Goal: Task Accomplishment & Management: Use online tool/utility

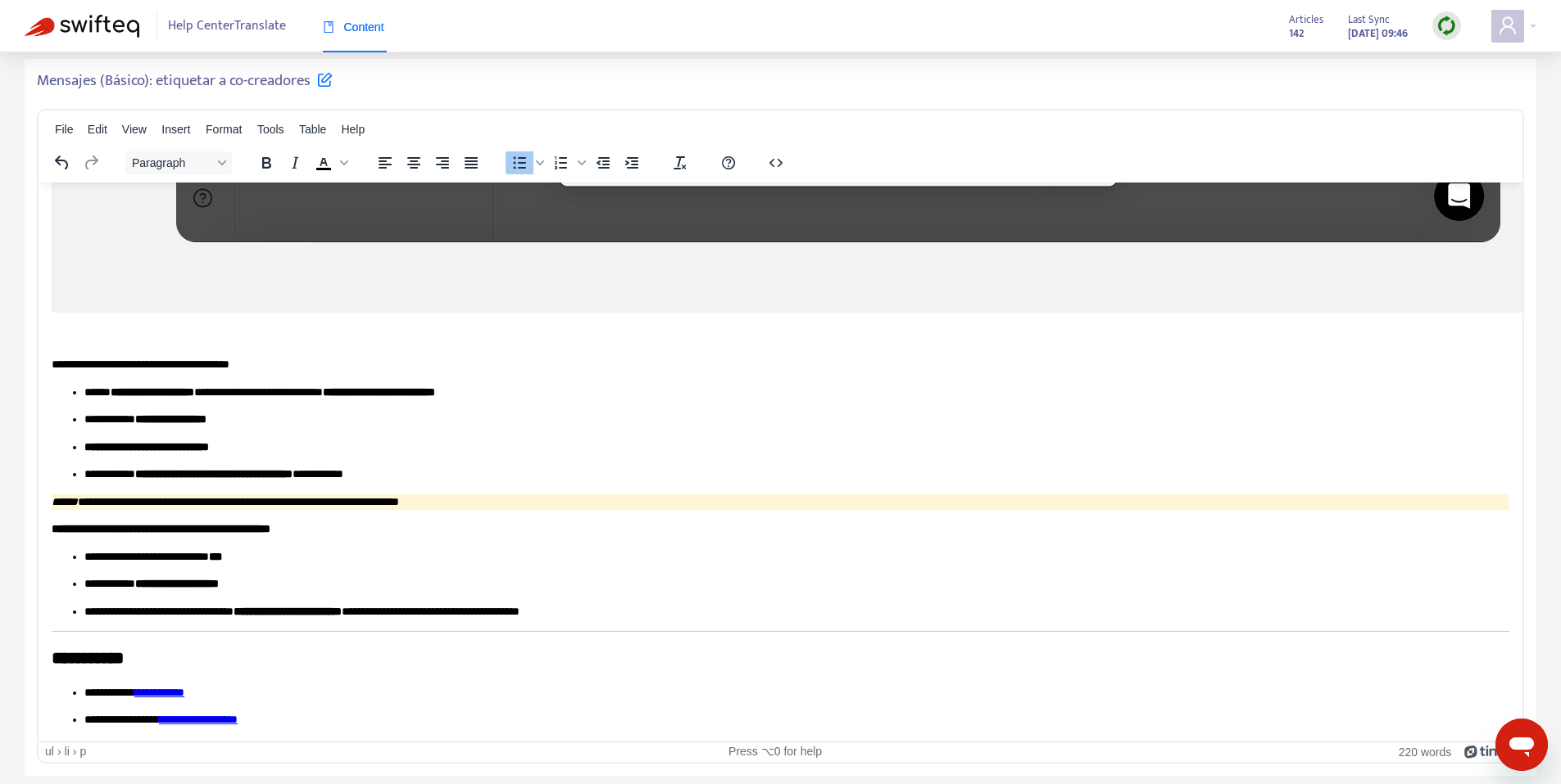
scroll to position [53, 0]
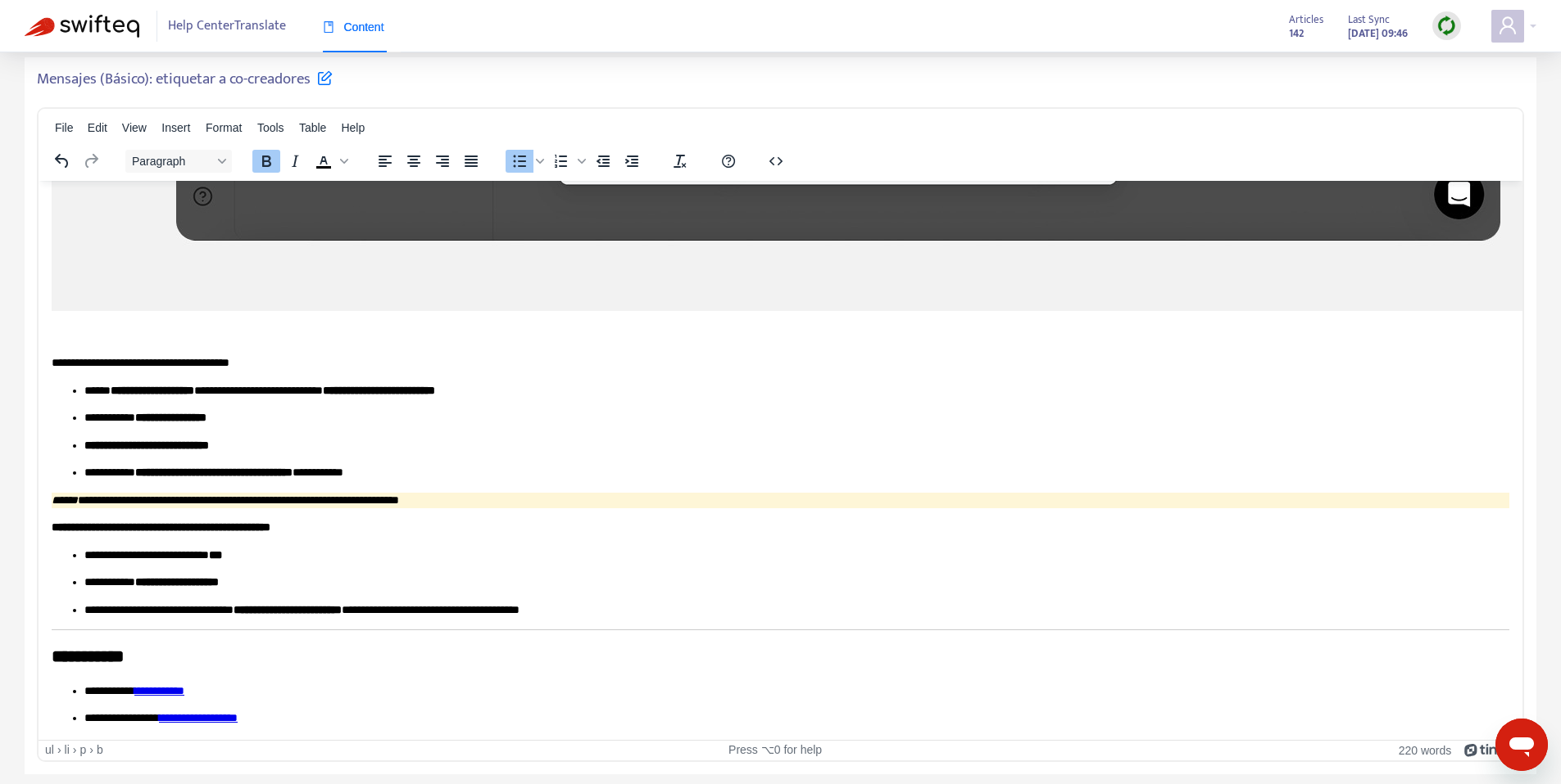
click at [293, 547] on p "**********" at bounding box center [790, 555] width 1412 height 16
click at [269, 575] on p "**********" at bounding box center [790, 582] width 1412 height 16
click at [663, 602] on p "**********" at bounding box center [790, 609] width 1412 height 16
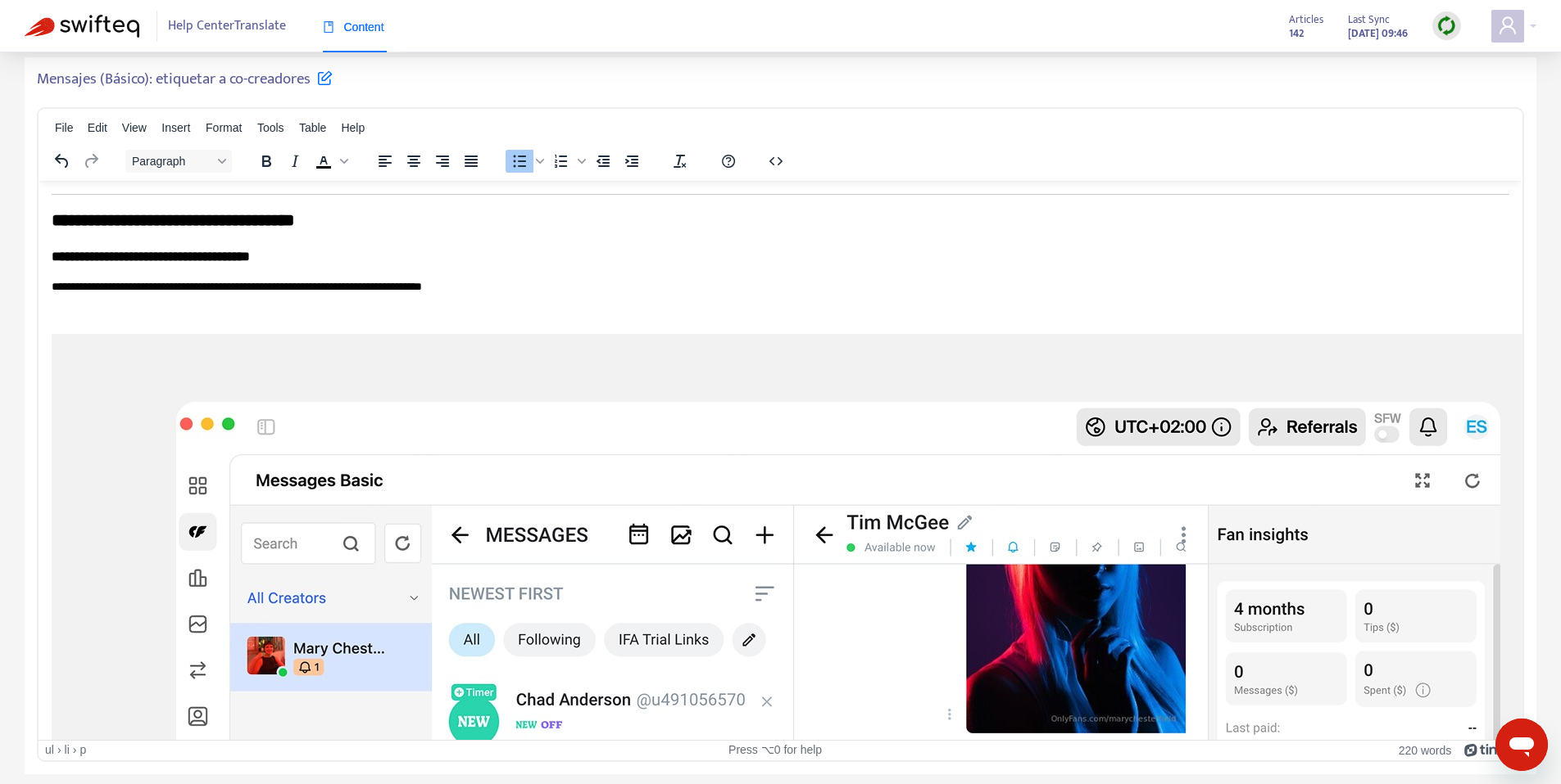
scroll to position [0, 0]
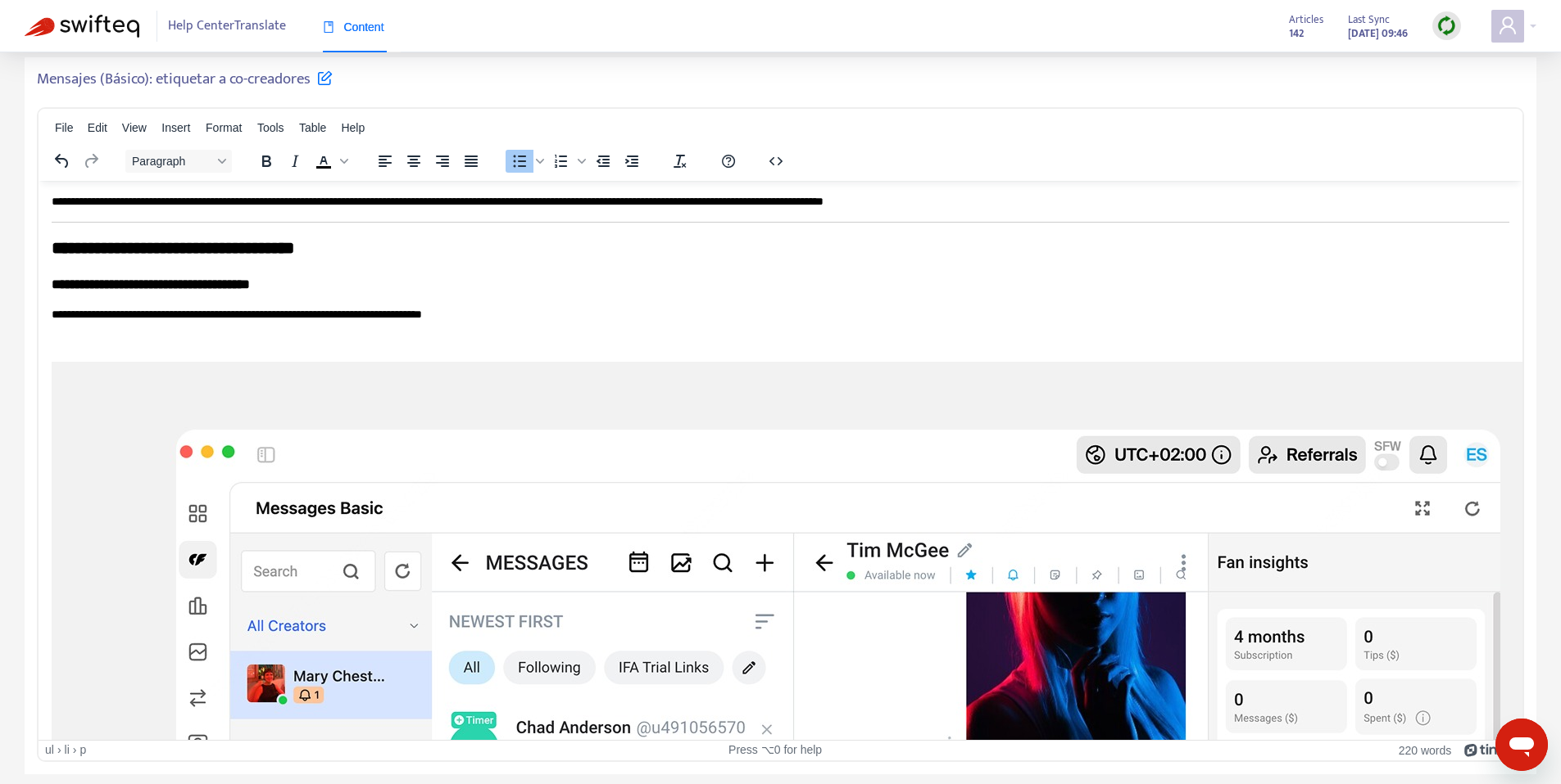
click at [161, 84] on h5 "Mensajes (Básico): etiquetar a co-creadores" at bounding box center [185, 79] width 296 height 20
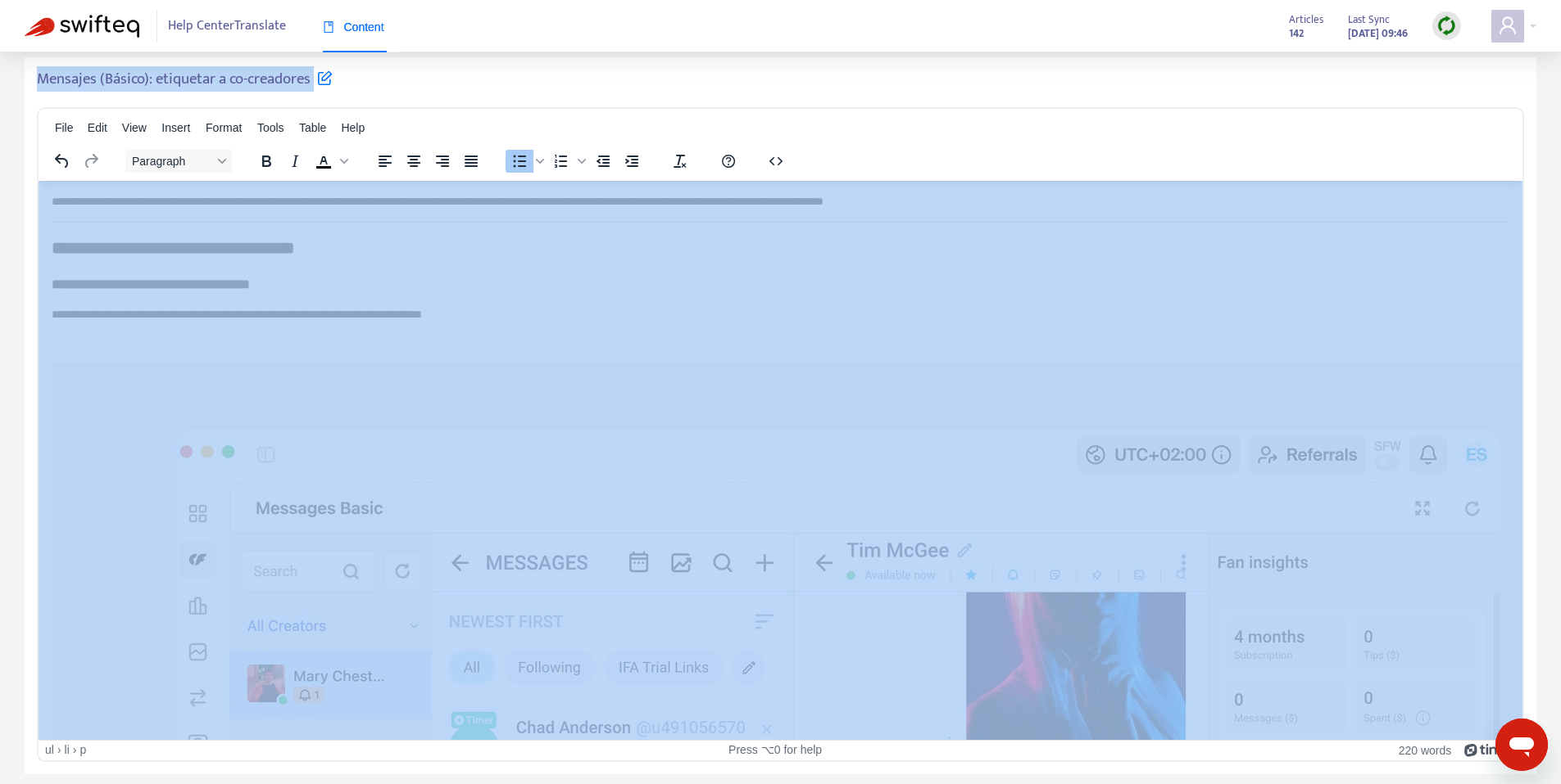
click at [161, 84] on h5 "Mensajes (Básico): etiquetar a co-creadores" at bounding box center [185, 79] width 296 height 20
copy div "Mensajes (Básico): etiquetar a co-creadores File Edit View Insert Format Tools …"
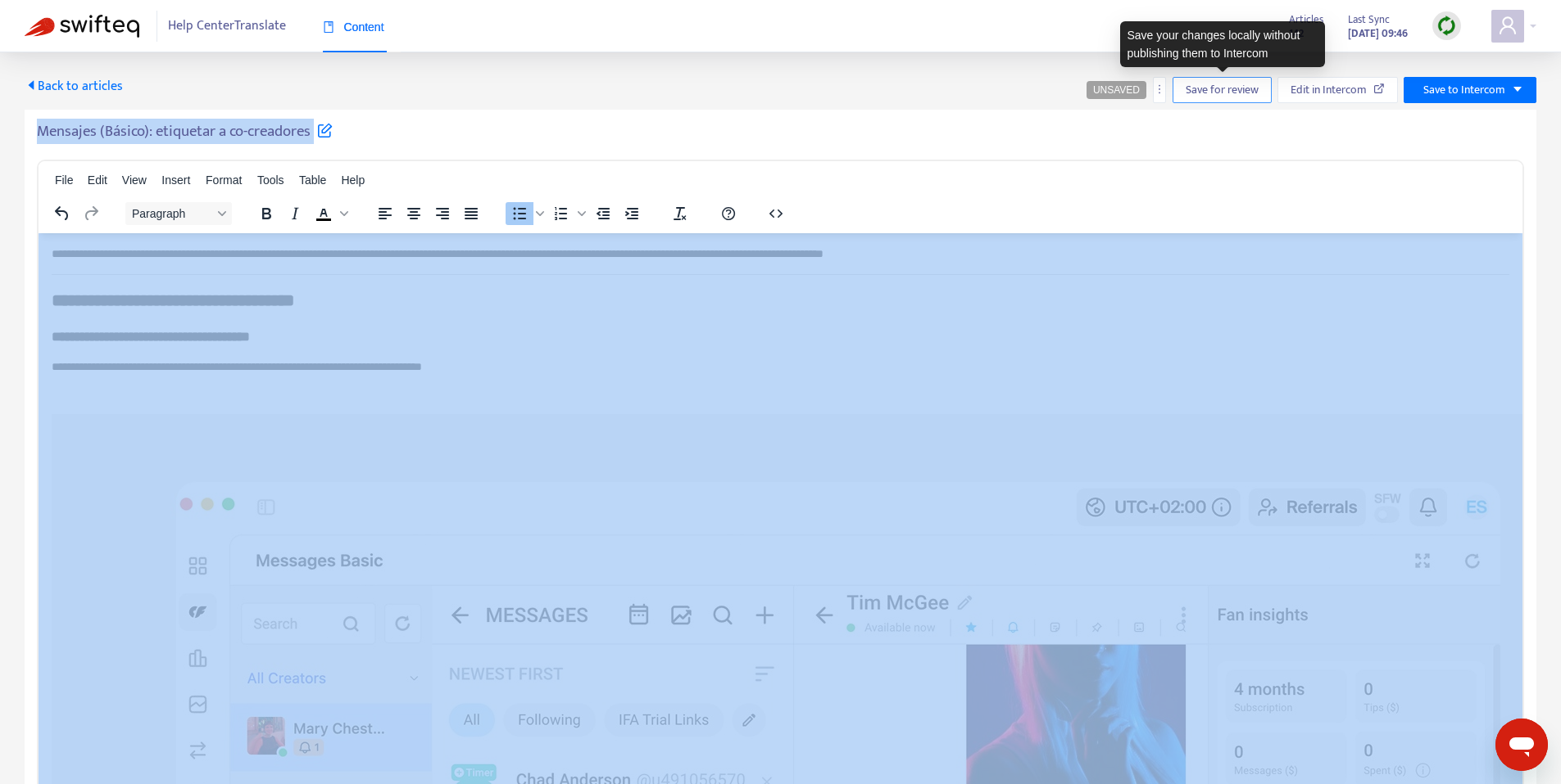
click at [1214, 93] on span "Save for review" at bounding box center [1222, 90] width 73 height 18
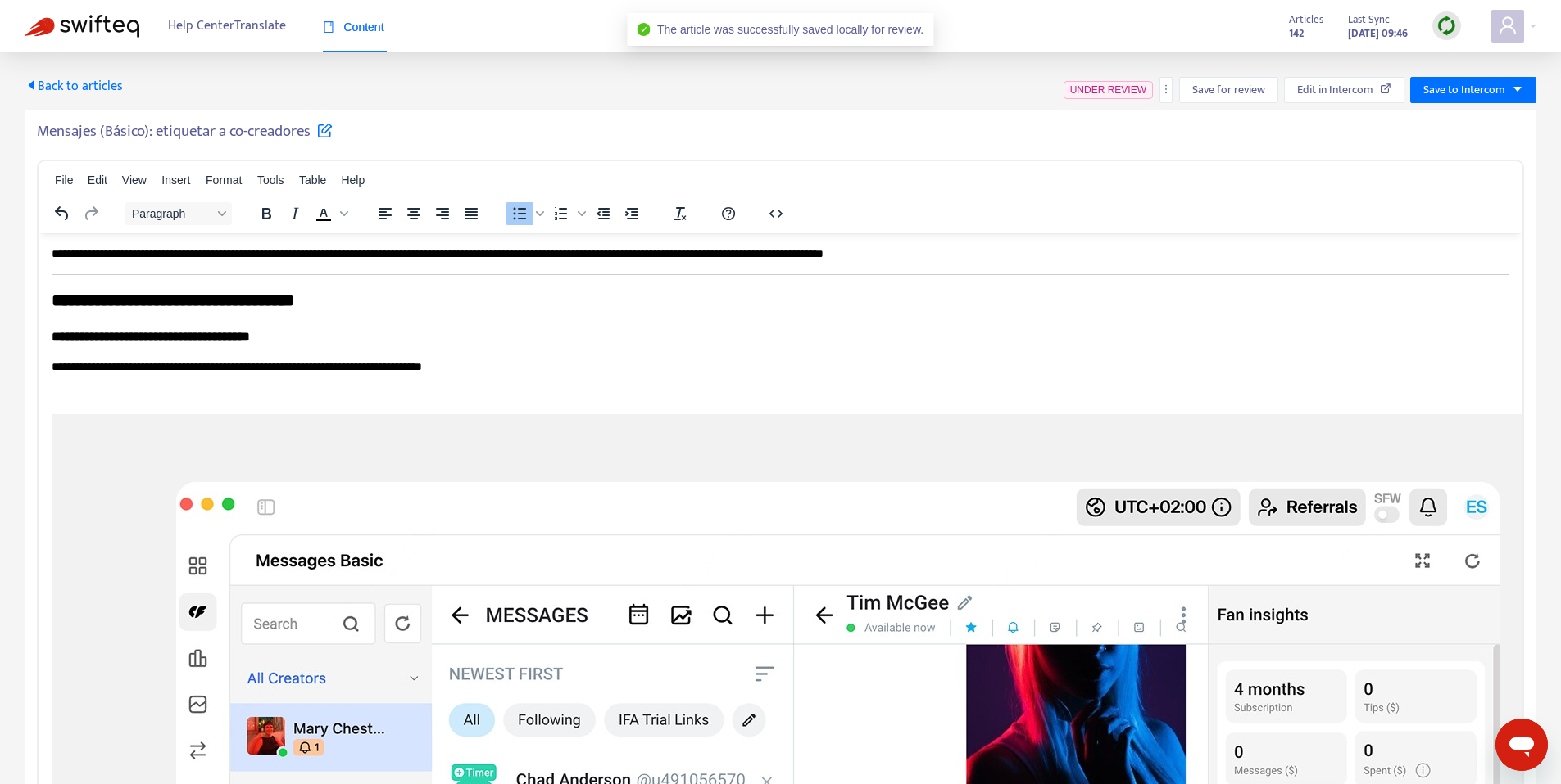
click at [89, 91] on span "Back to articles" at bounding box center [74, 87] width 99 height 22
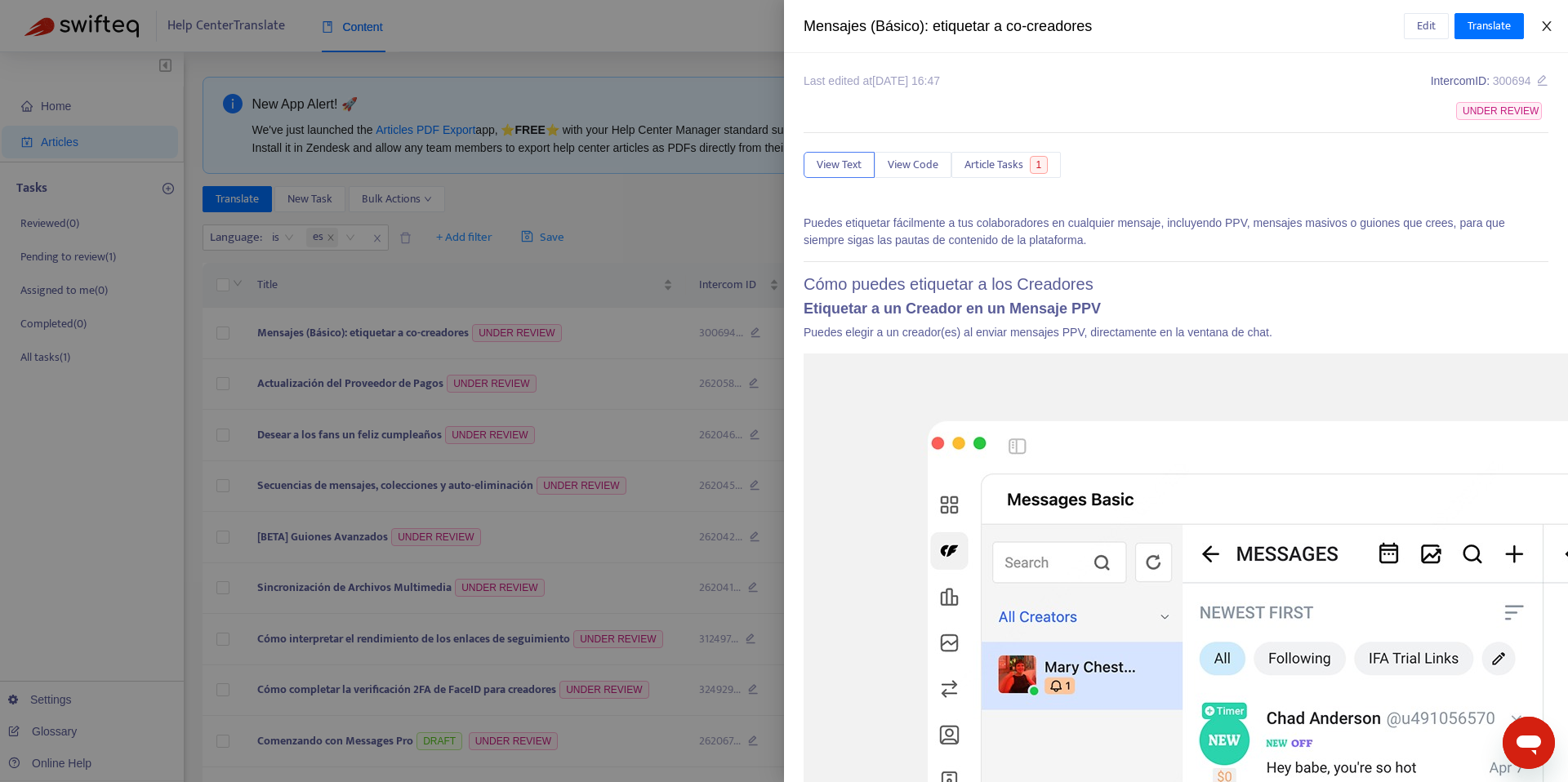
click at [1553, 23] on button "Close" at bounding box center [1546, 27] width 22 height 16
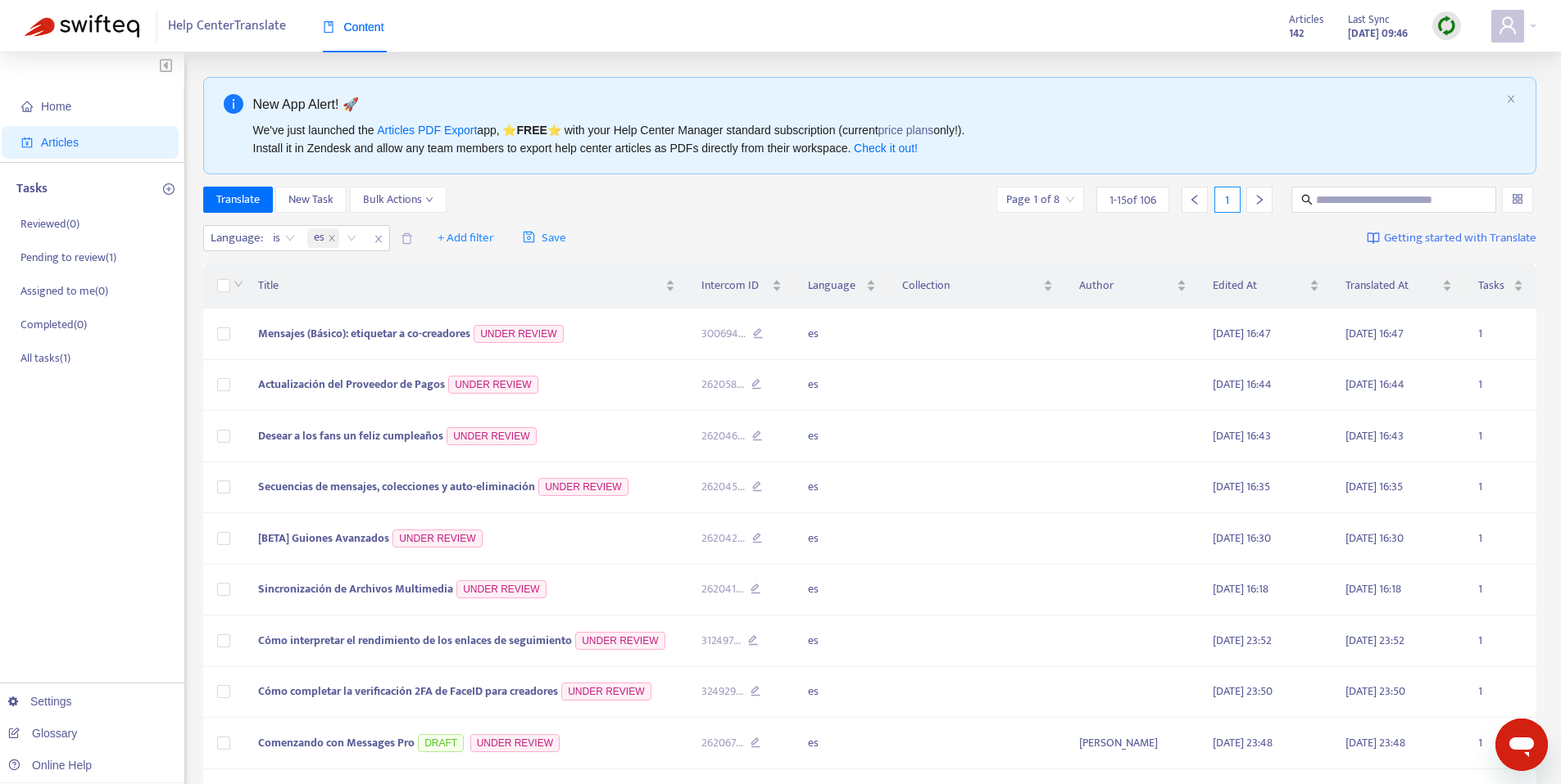
click at [1043, 209] on input "search" at bounding box center [1040, 200] width 68 height 24
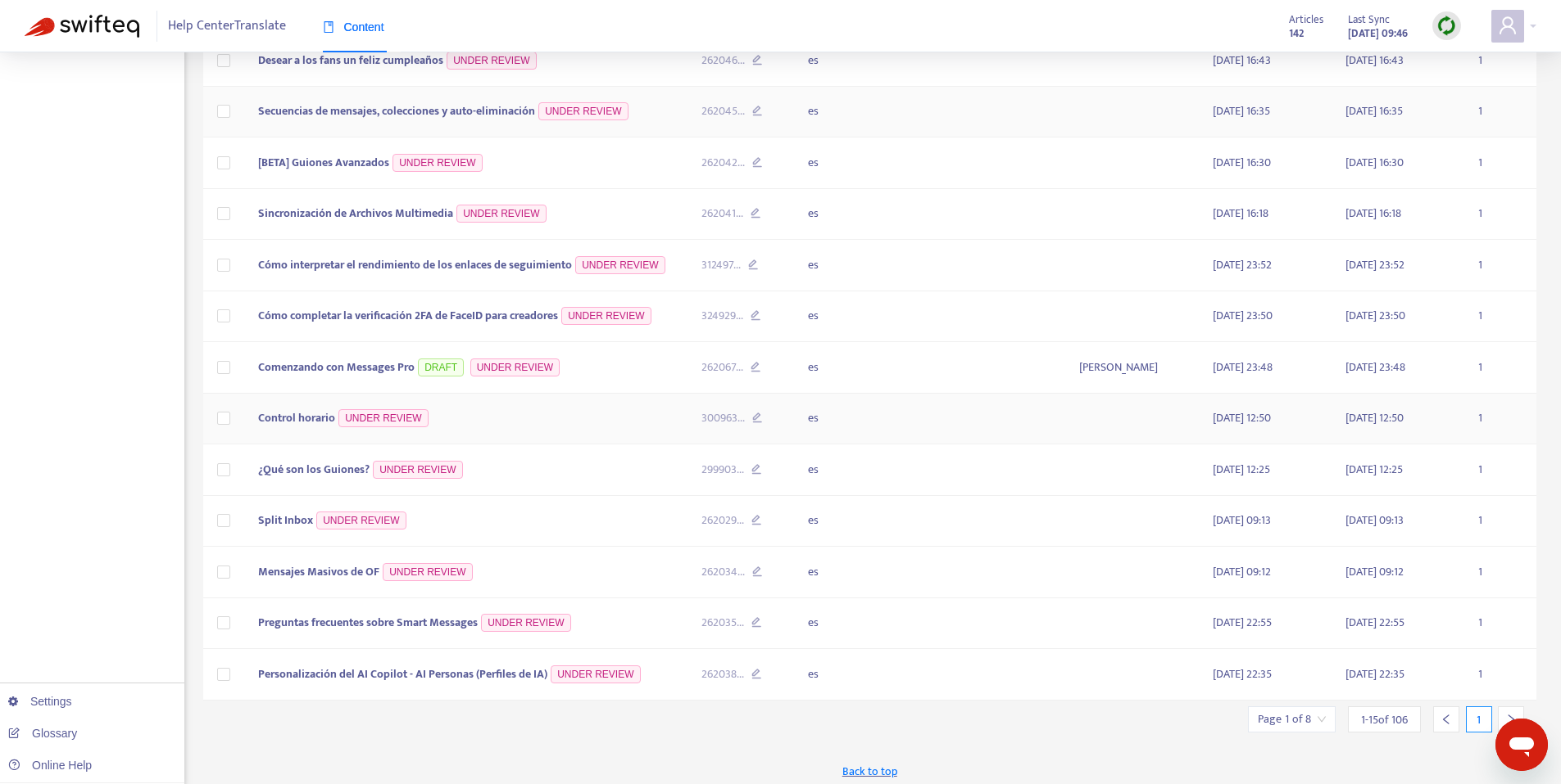
scroll to position [384, 0]
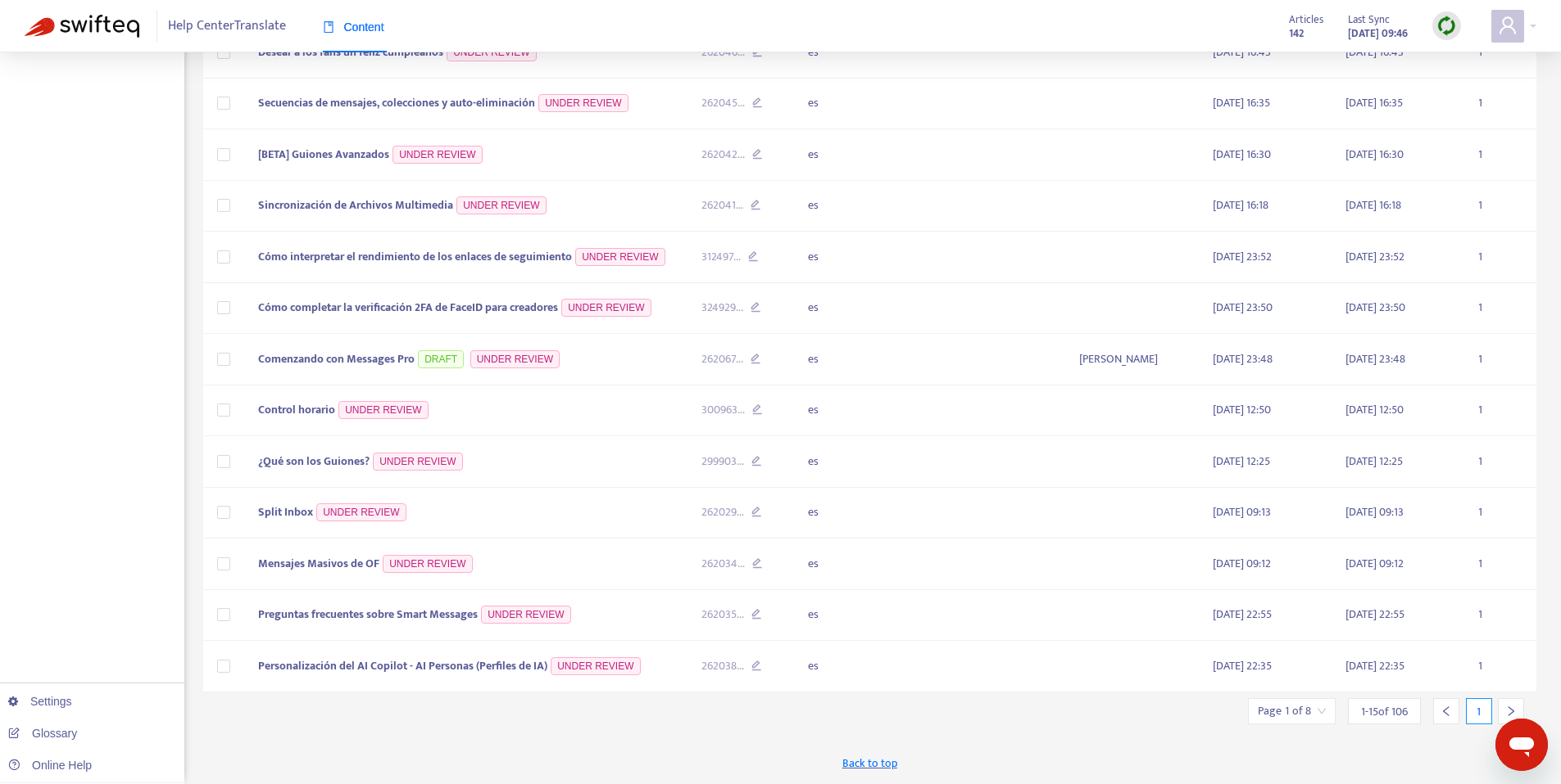
click at [1501, 710] on div at bounding box center [1511, 711] width 26 height 26
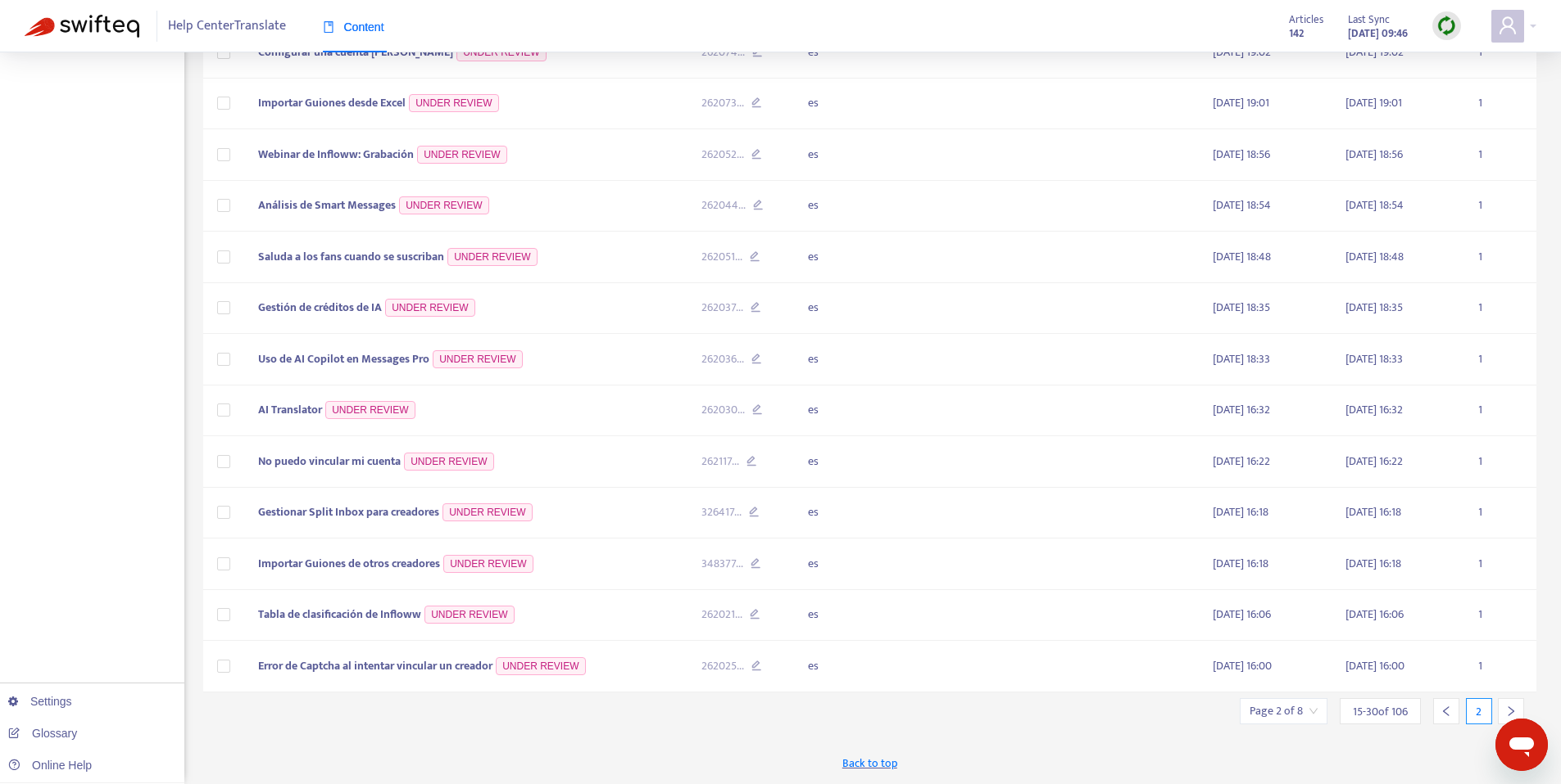
click at [1501, 710] on div at bounding box center [1511, 711] width 26 height 26
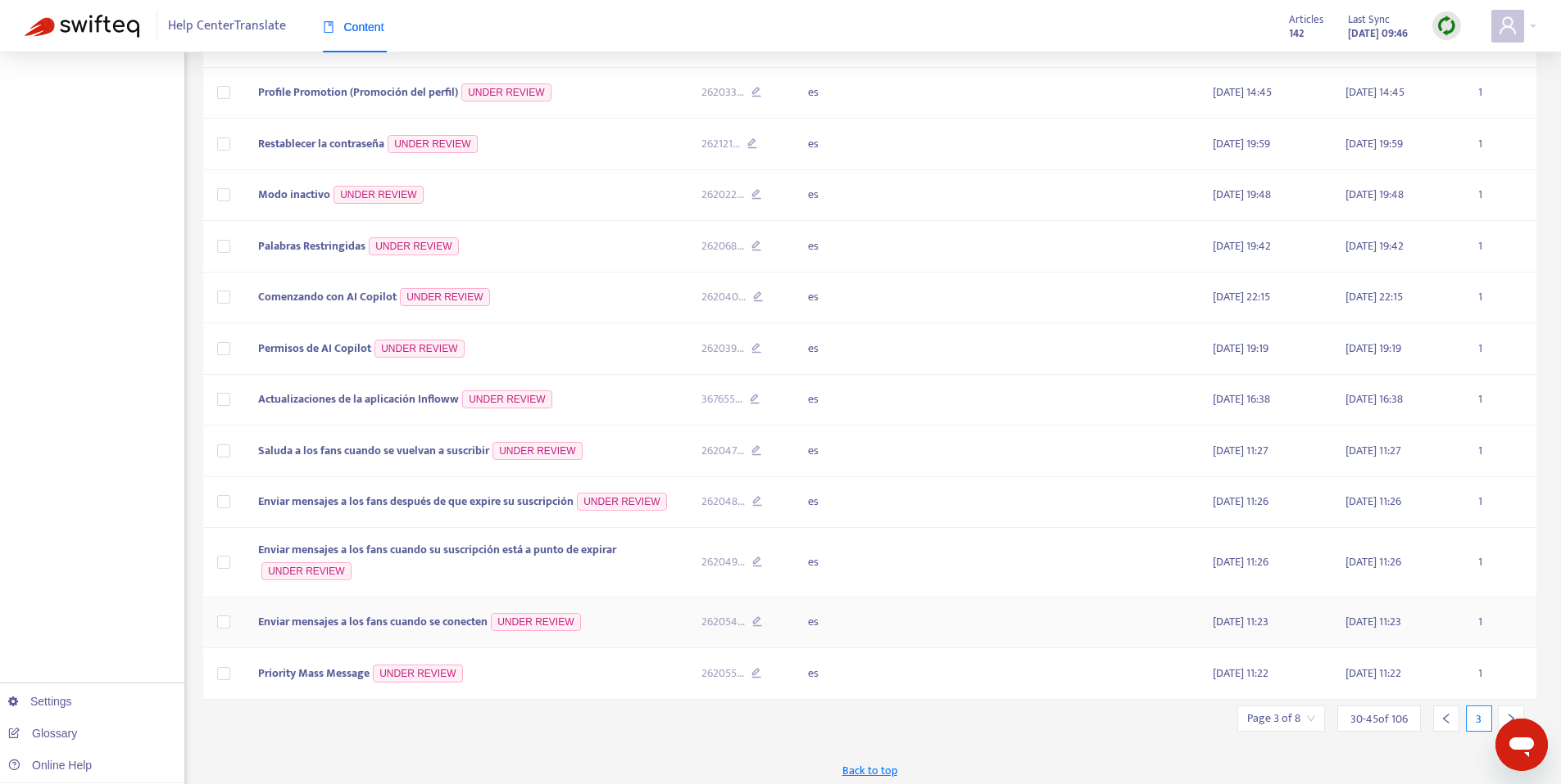
scroll to position [402, 0]
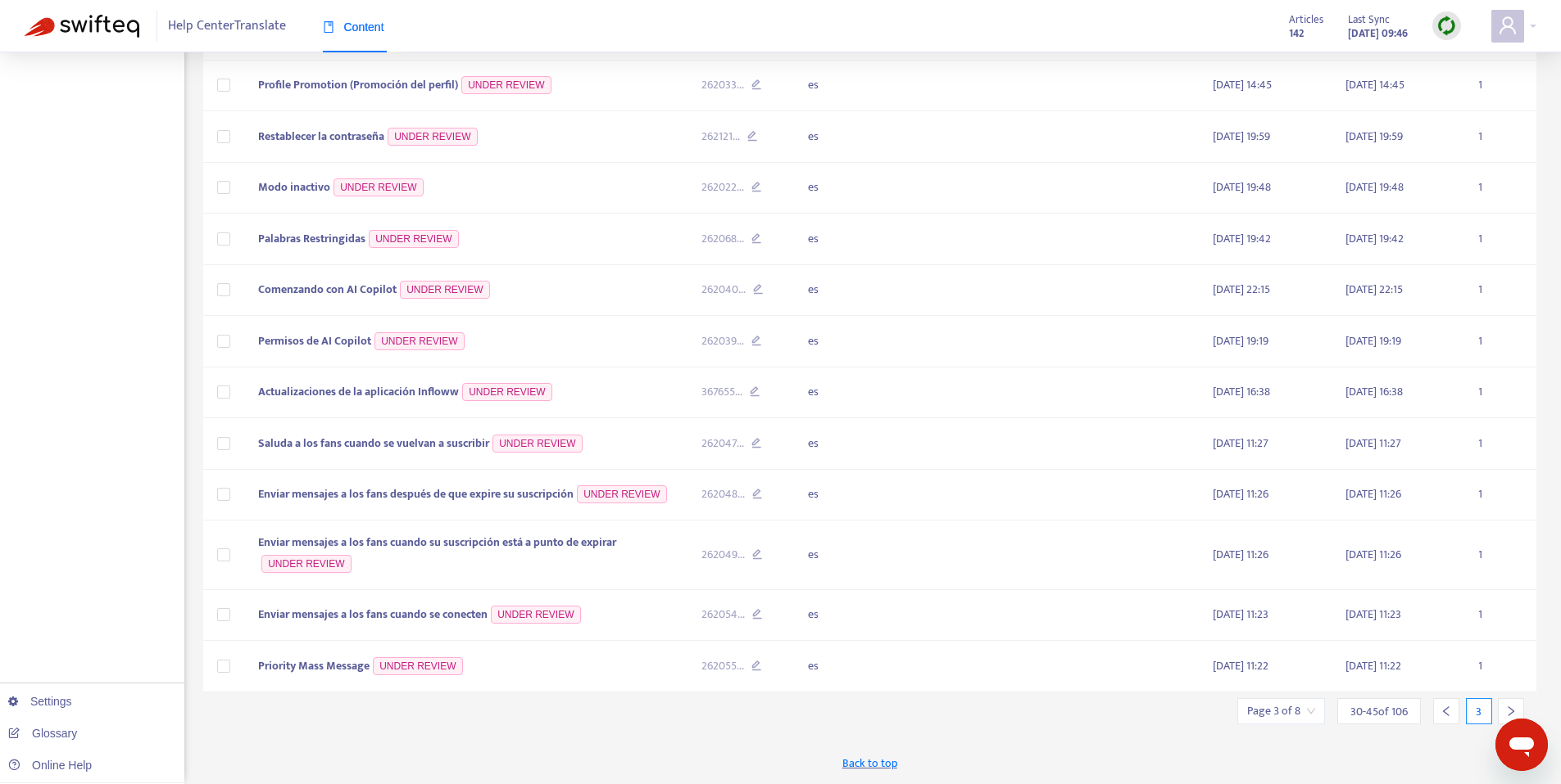
click at [1502, 704] on div at bounding box center [1511, 711] width 26 height 26
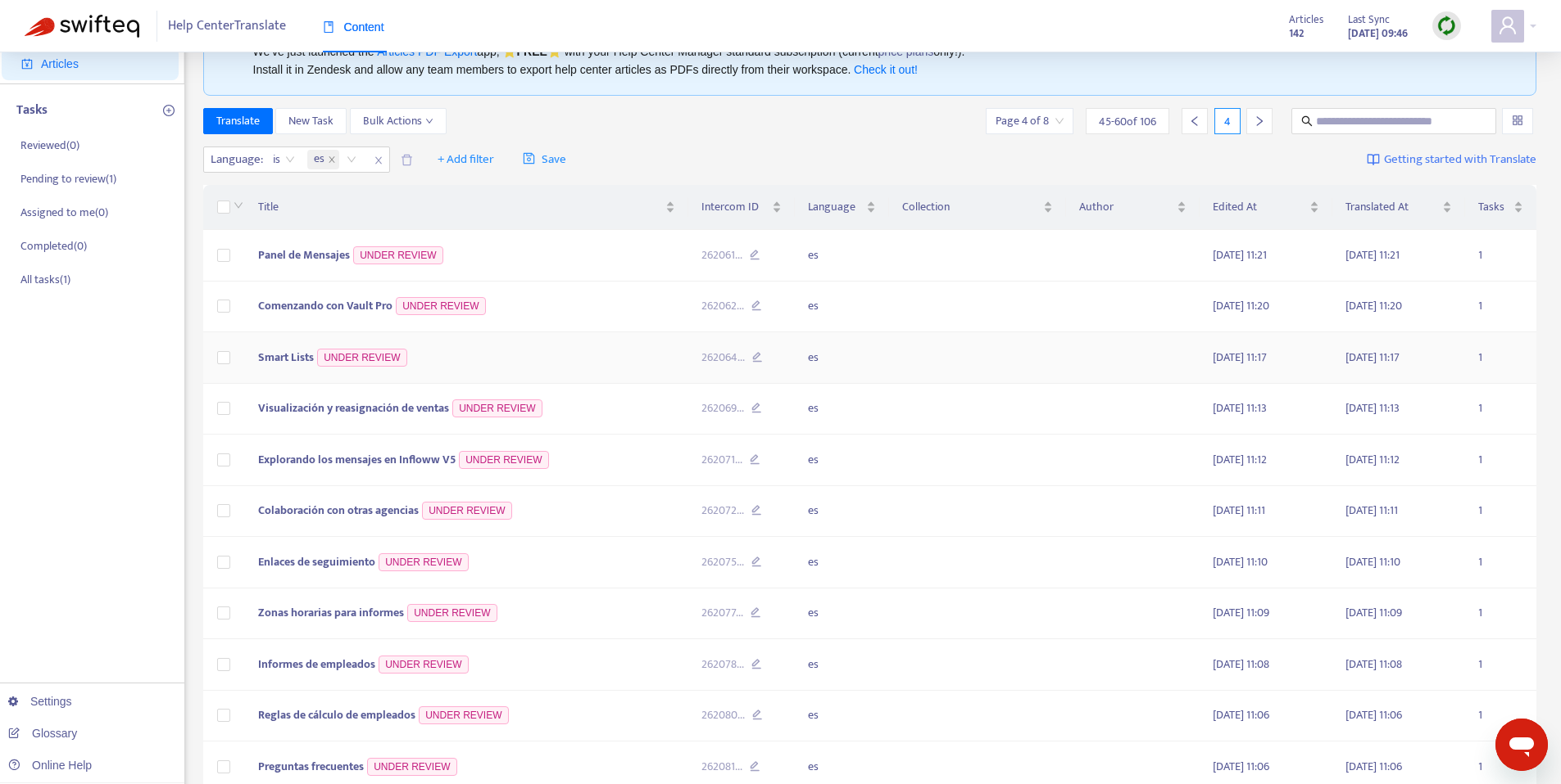
scroll to position [0, 0]
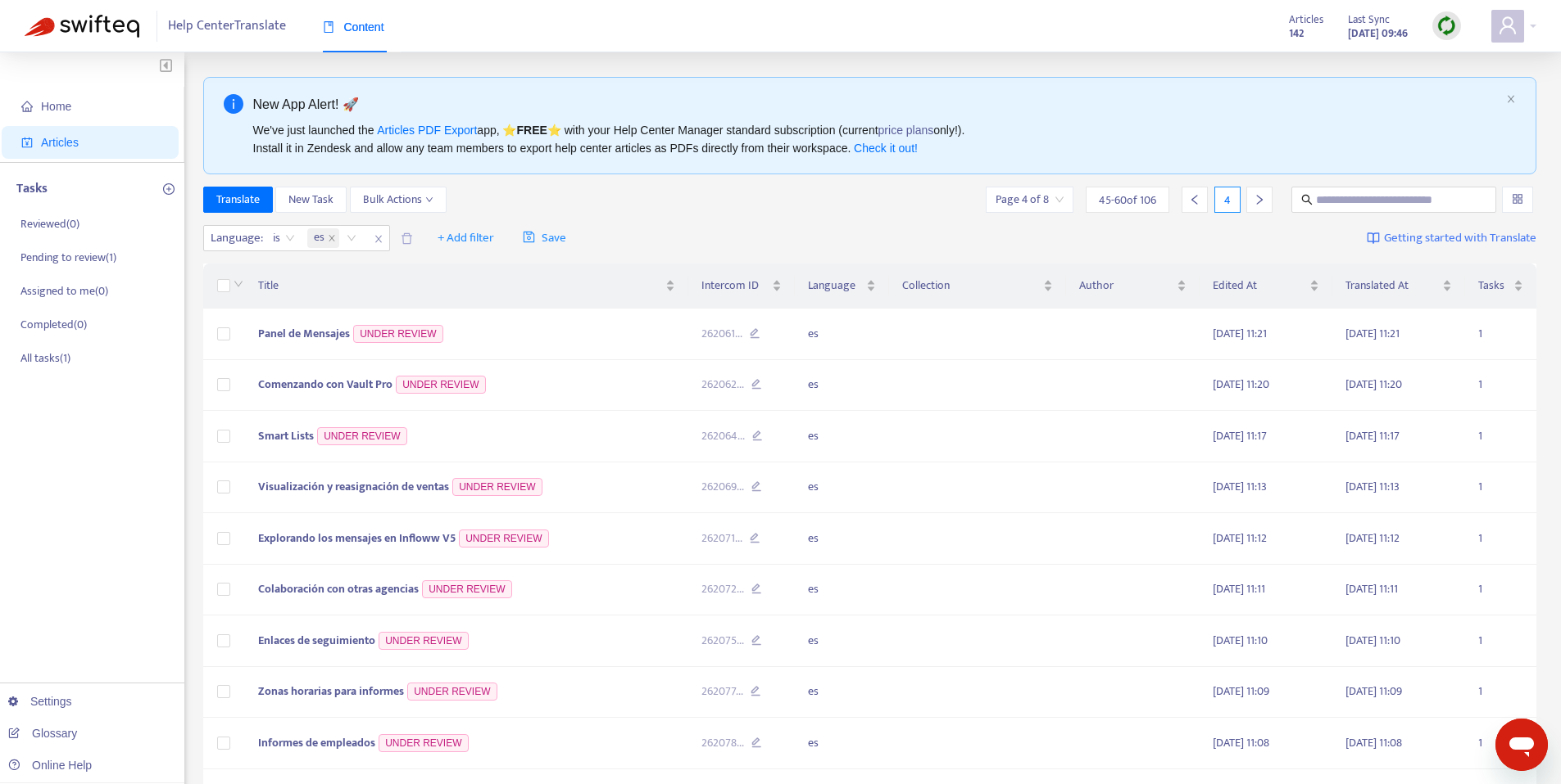
click at [1106, 196] on span "45 - 60 of 106" at bounding box center [1127, 200] width 57 height 17
